Goal: Information Seeking & Learning: Learn about a topic

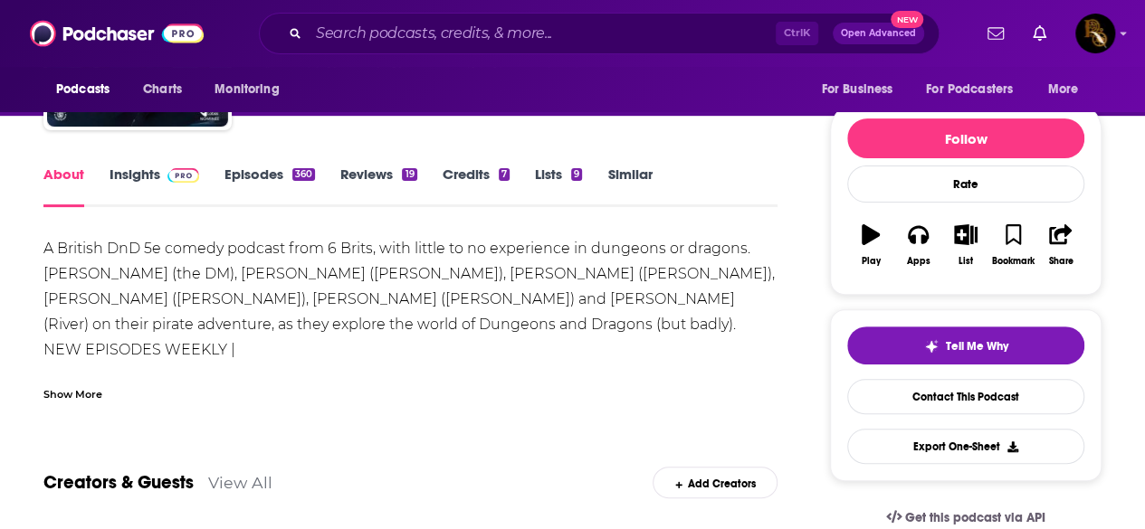
scroll to position [91, 0]
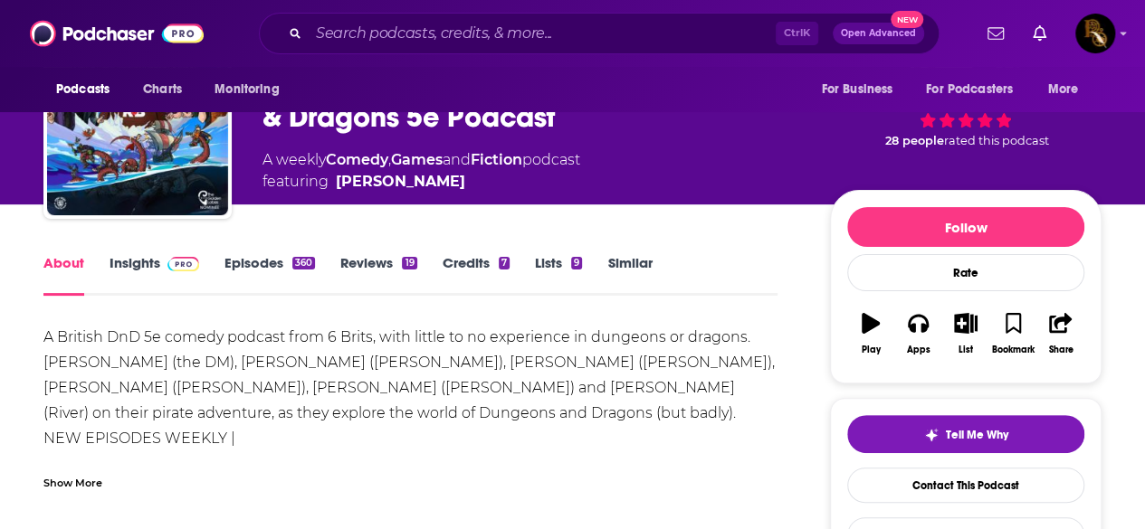
click at [263, 258] on link "Episodes 360" at bounding box center [269, 275] width 91 height 42
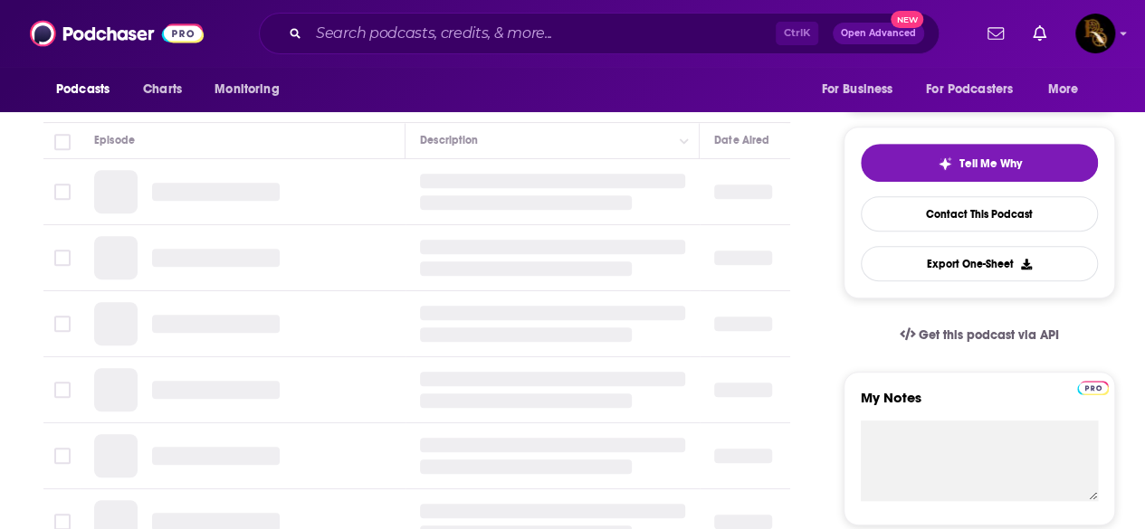
scroll to position [272, 0]
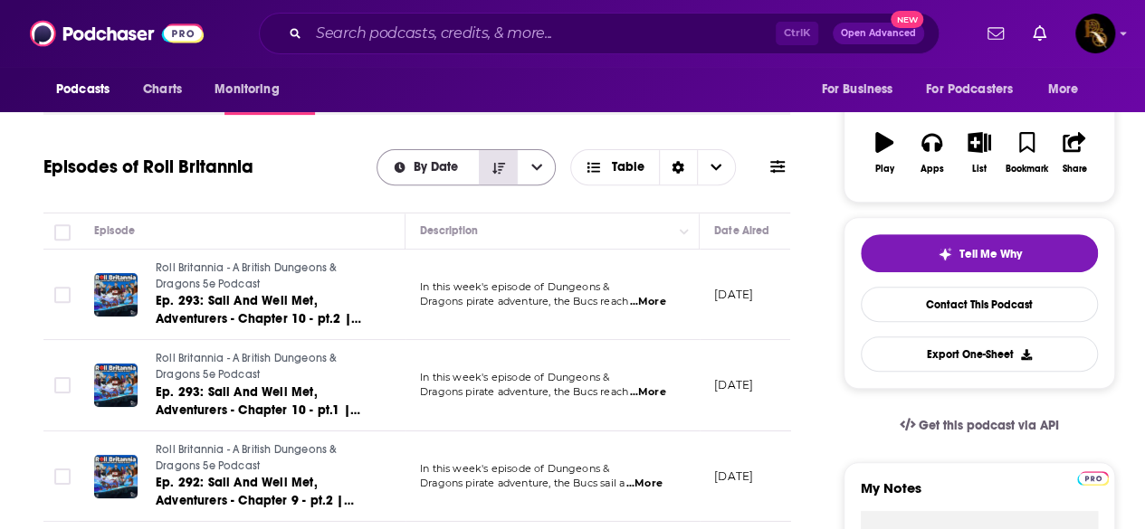
click at [502, 166] on icon "Sort Direction" at bounding box center [498, 167] width 13 height 11
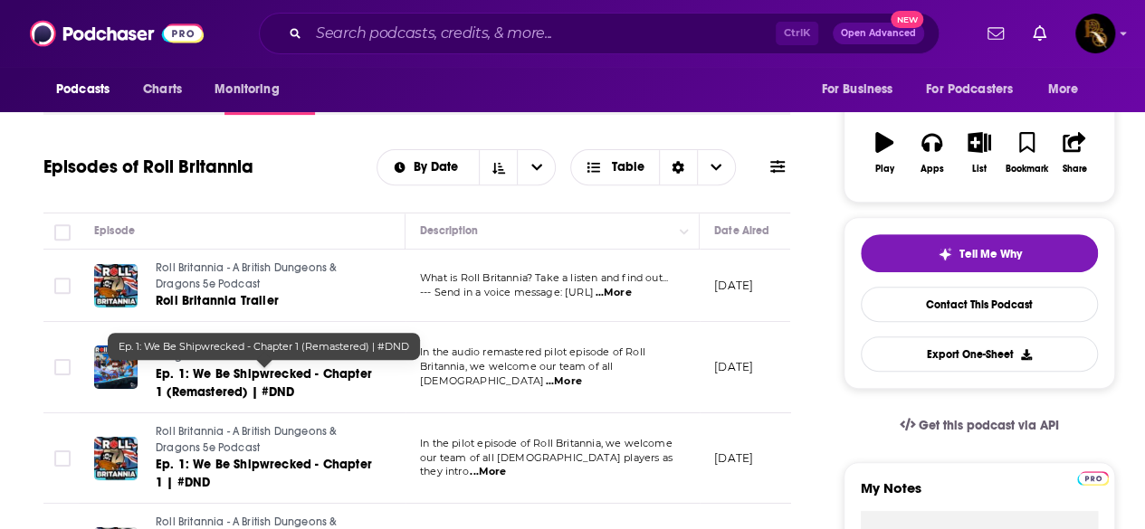
click at [277, 394] on span "Ep. 1: We Be Shipwrecked - Chapter 1 (Remastered) | #DND" at bounding box center [264, 383] width 216 height 33
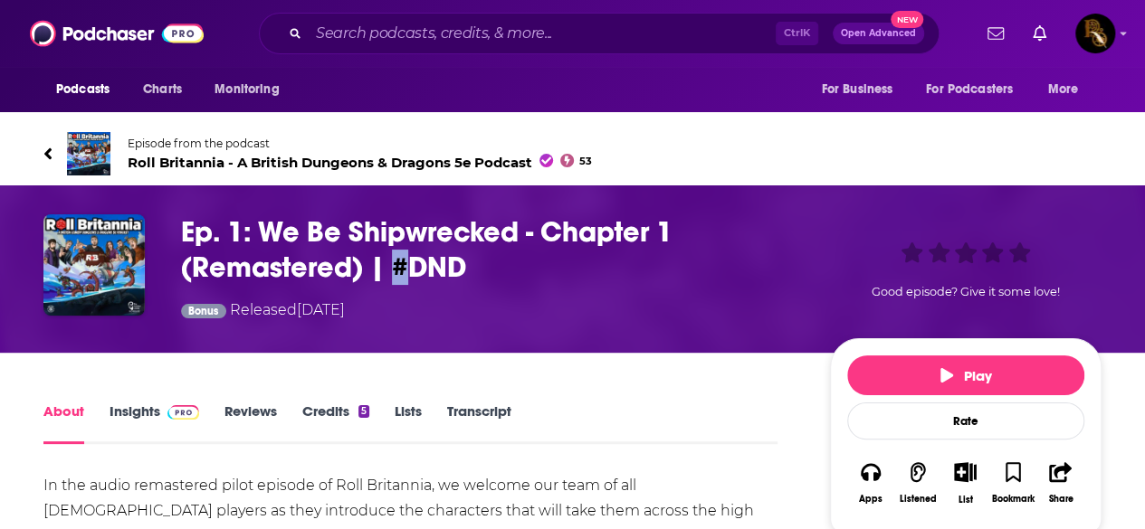
drag, startPoint x: 407, startPoint y: 272, endPoint x: 396, endPoint y: 269, distance: 12.3
click at [396, 269] on h1 "Ep. 1: We Be Shipwrecked - Chapter 1 (Remastered) | #DND" at bounding box center [491, 250] width 620 height 71
copy h1 "#"
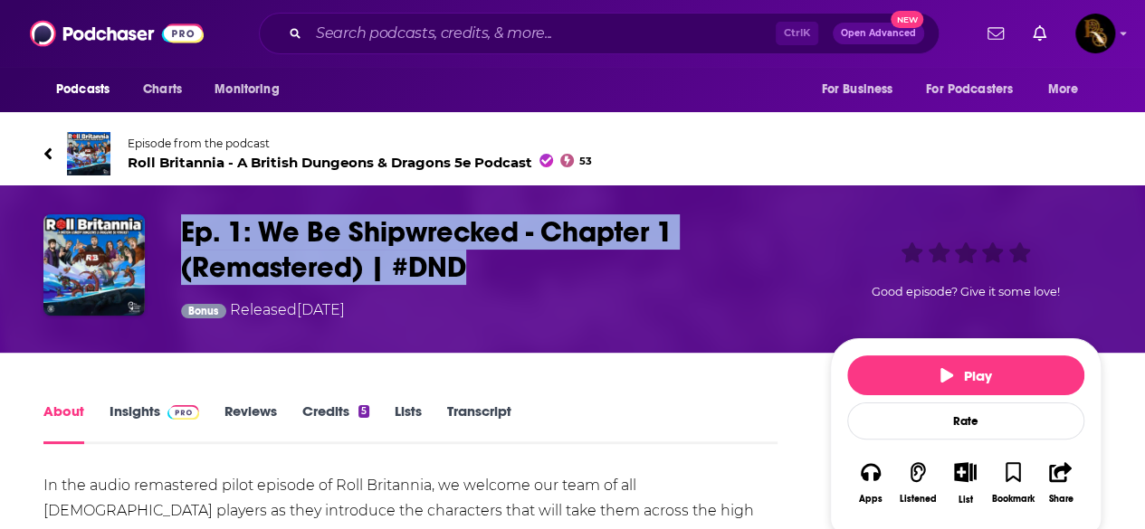
drag, startPoint x: 500, startPoint y: 263, endPoint x: 121, endPoint y: 243, distance: 378.9
click at [121, 243] on div "Ep. 1: We Be Shipwrecked - Chapter 1 (Remastered) | #DND Bonus Released [DATE] …" at bounding box center [572, 270] width 1058 height 110
copy div "Ep. 1: We Be Shipwrecked - Chapter 1 (Remastered) | #DND"
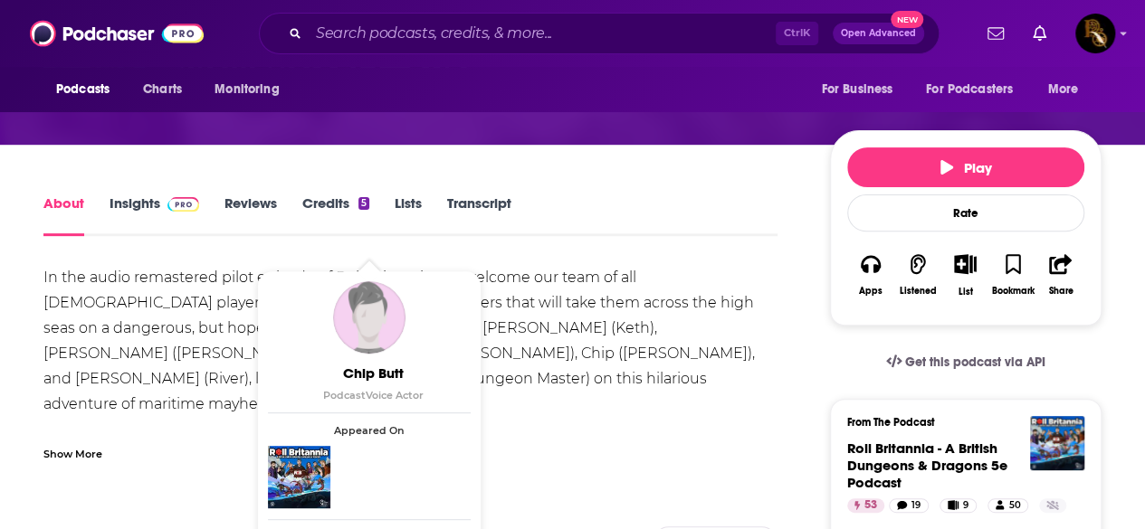
scroll to position [181, 0]
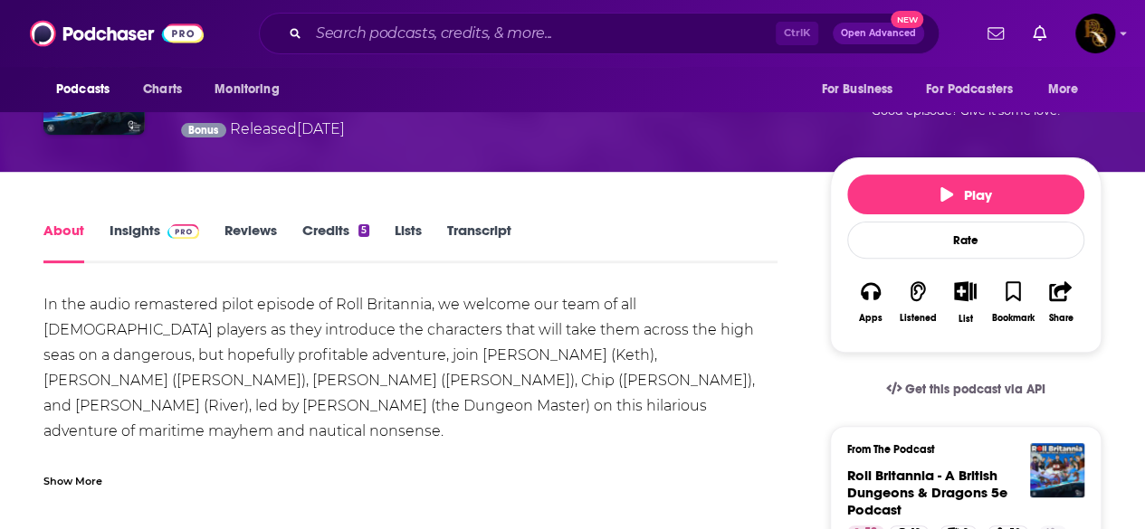
click at [313, 234] on link "Credits 5" at bounding box center [335, 243] width 67 height 42
